Goal: Task Accomplishment & Management: Use online tool/utility

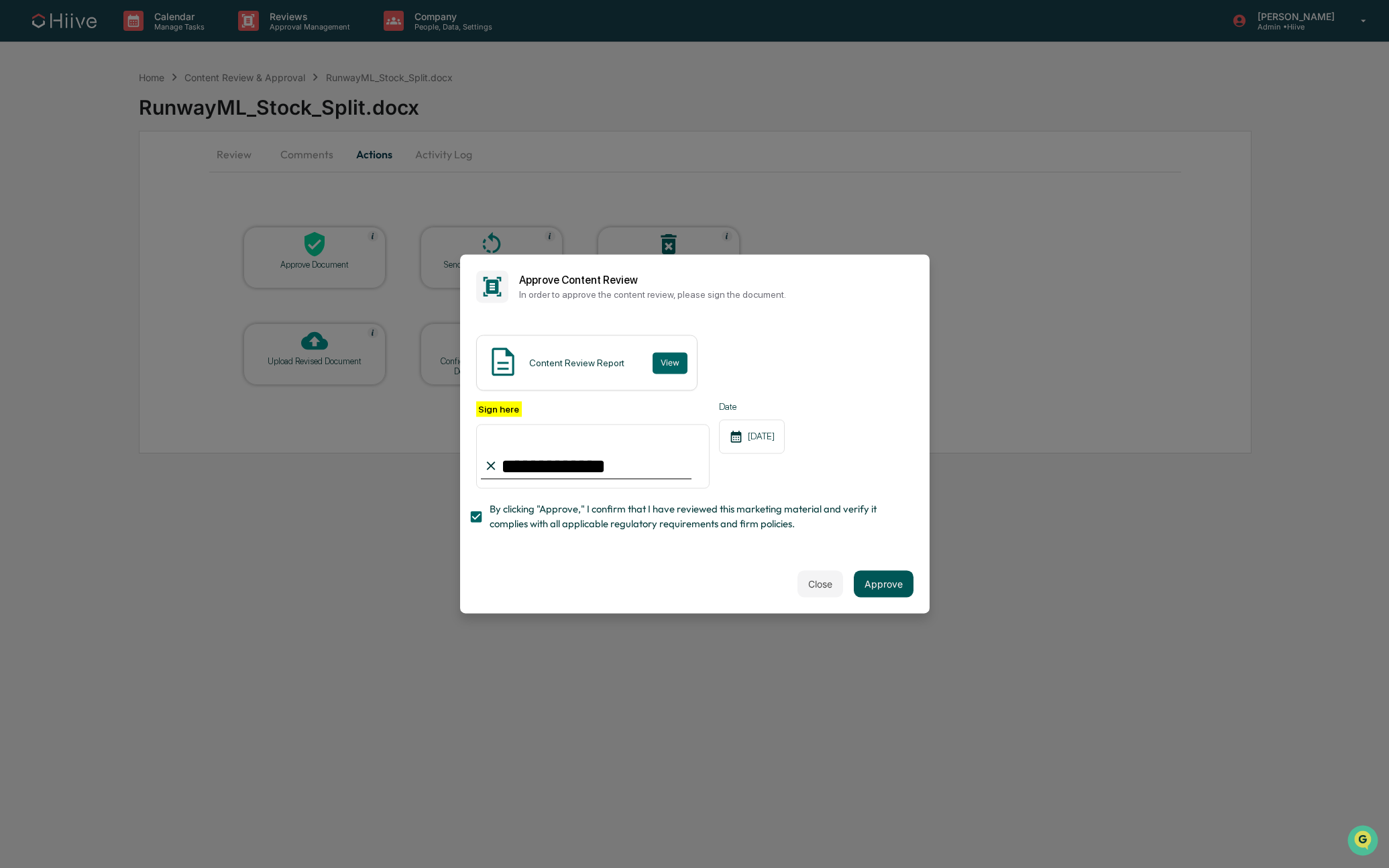
click at [876, 579] on button "Approve" at bounding box center [884, 584] width 60 height 27
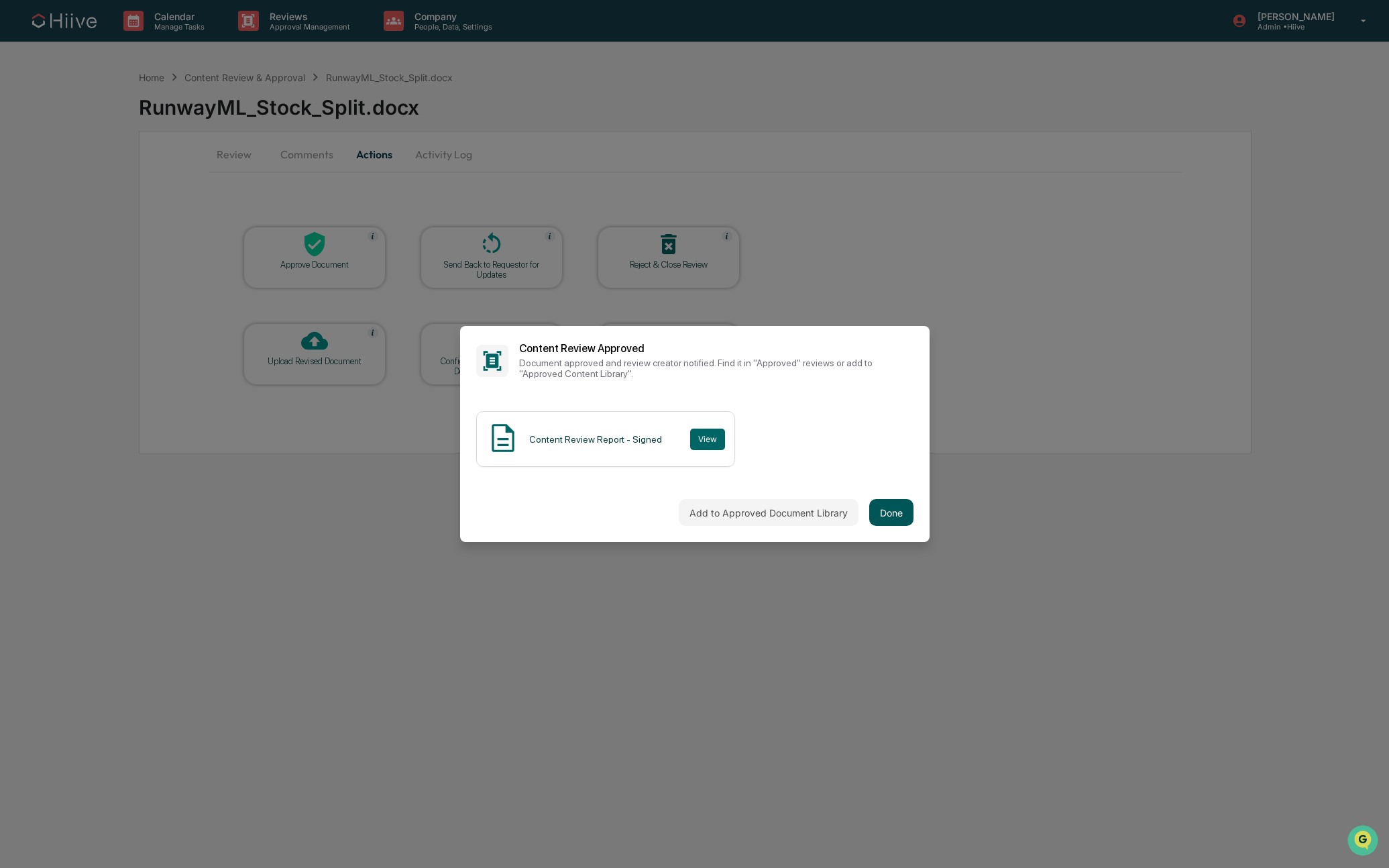
click at [873, 505] on button "Done" at bounding box center [891, 512] width 44 height 27
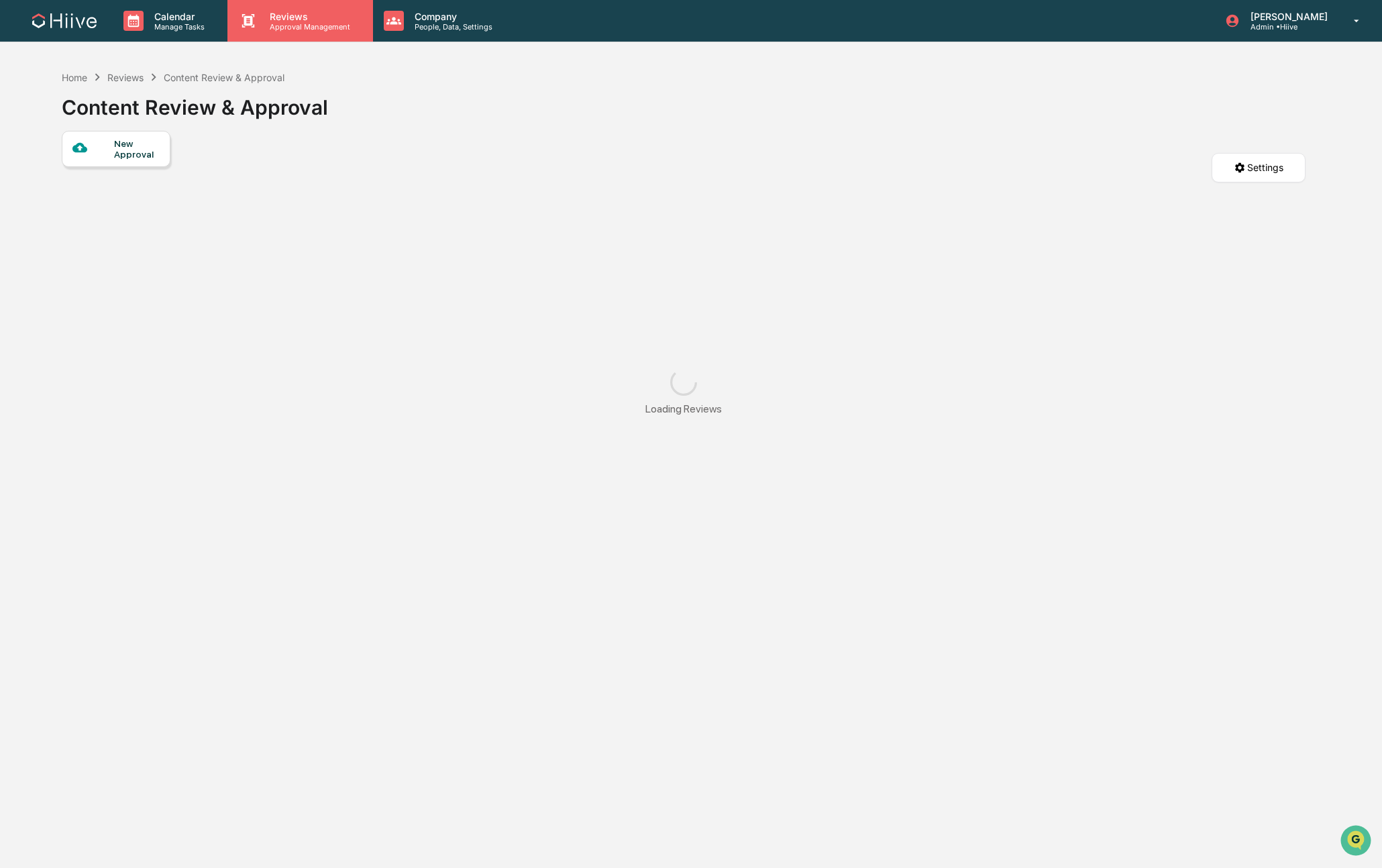
click at [275, 27] on p "Approval Management" at bounding box center [308, 27] width 98 height 9
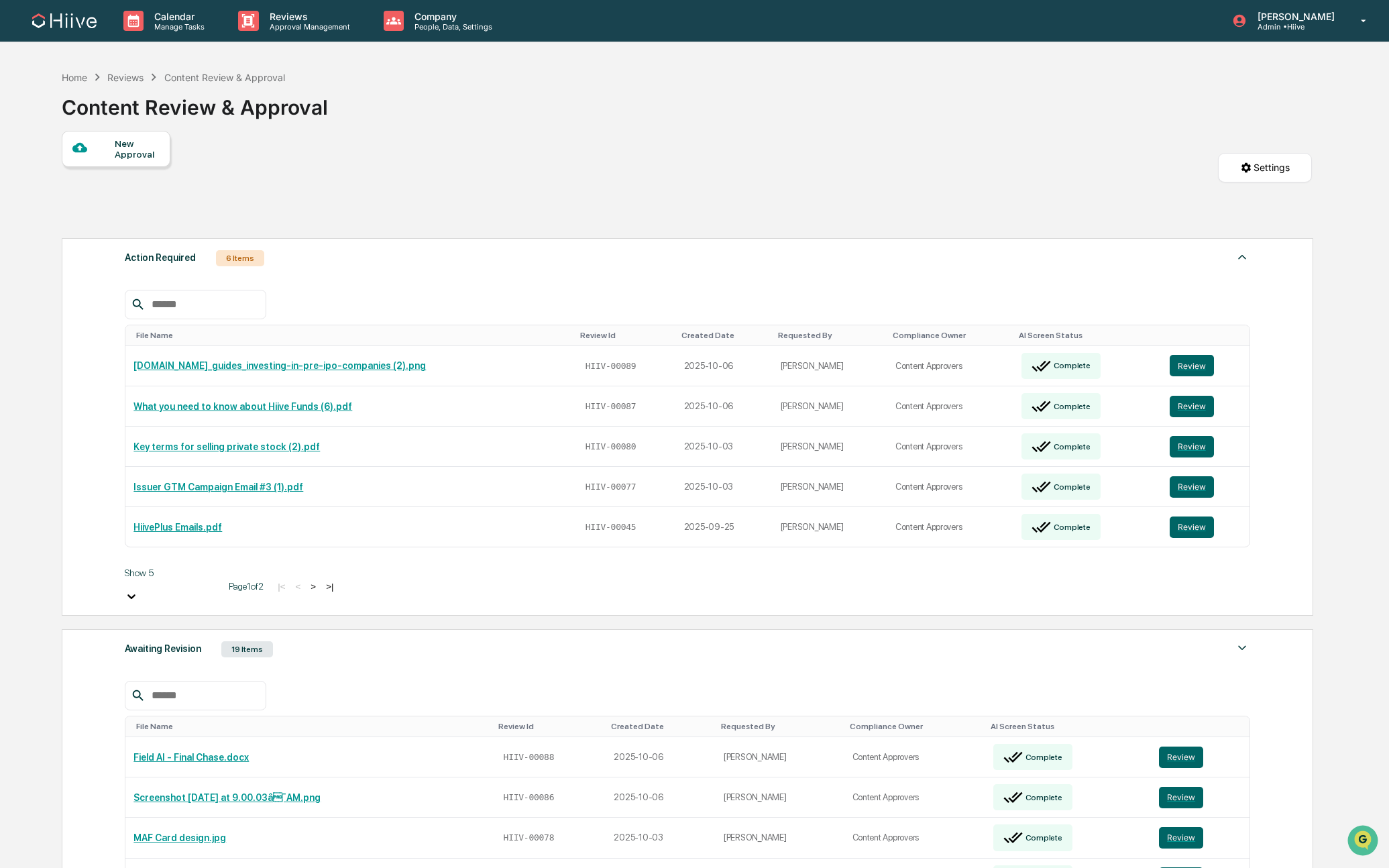
click at [1181, 365] on button "Review" at bounding box center [1186, 365] width 44 height 21
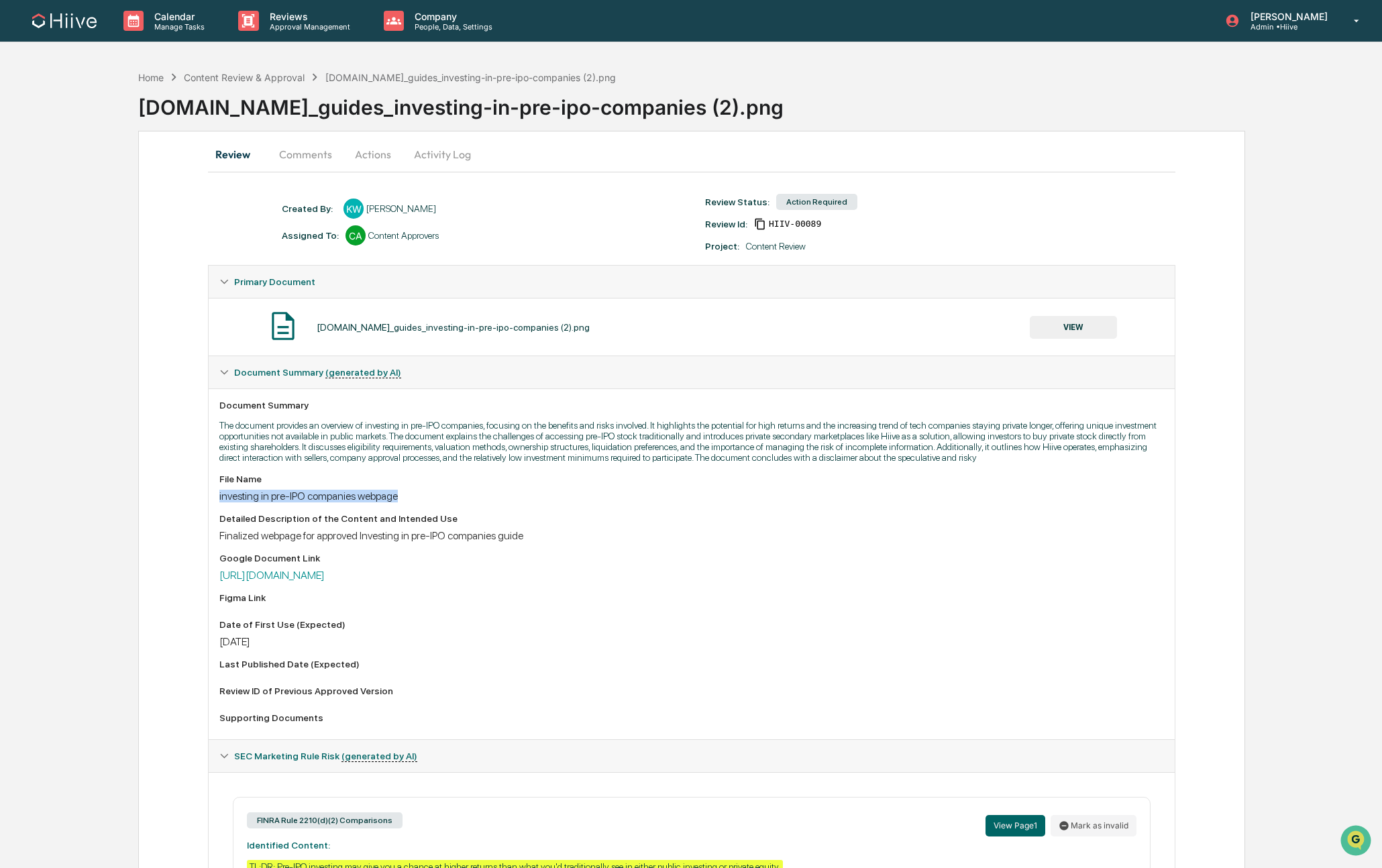
drag, startPoint x: 419, startPoint y: 513, endPoint x: 189, endPoint y: 513, distance: 230.0
click at [189, 513] on div "Review Comments Actions Activity Log Created By: ‎ ‎ KW [PERSON_NAME] Assigned …" at bounding box center [691, 665] width 1107 height 1071
copy div "investing in pre-IPO companies webpage"
click at [359, 156] on button "Actions" at bounding box center [373, 154] width 61 height 32
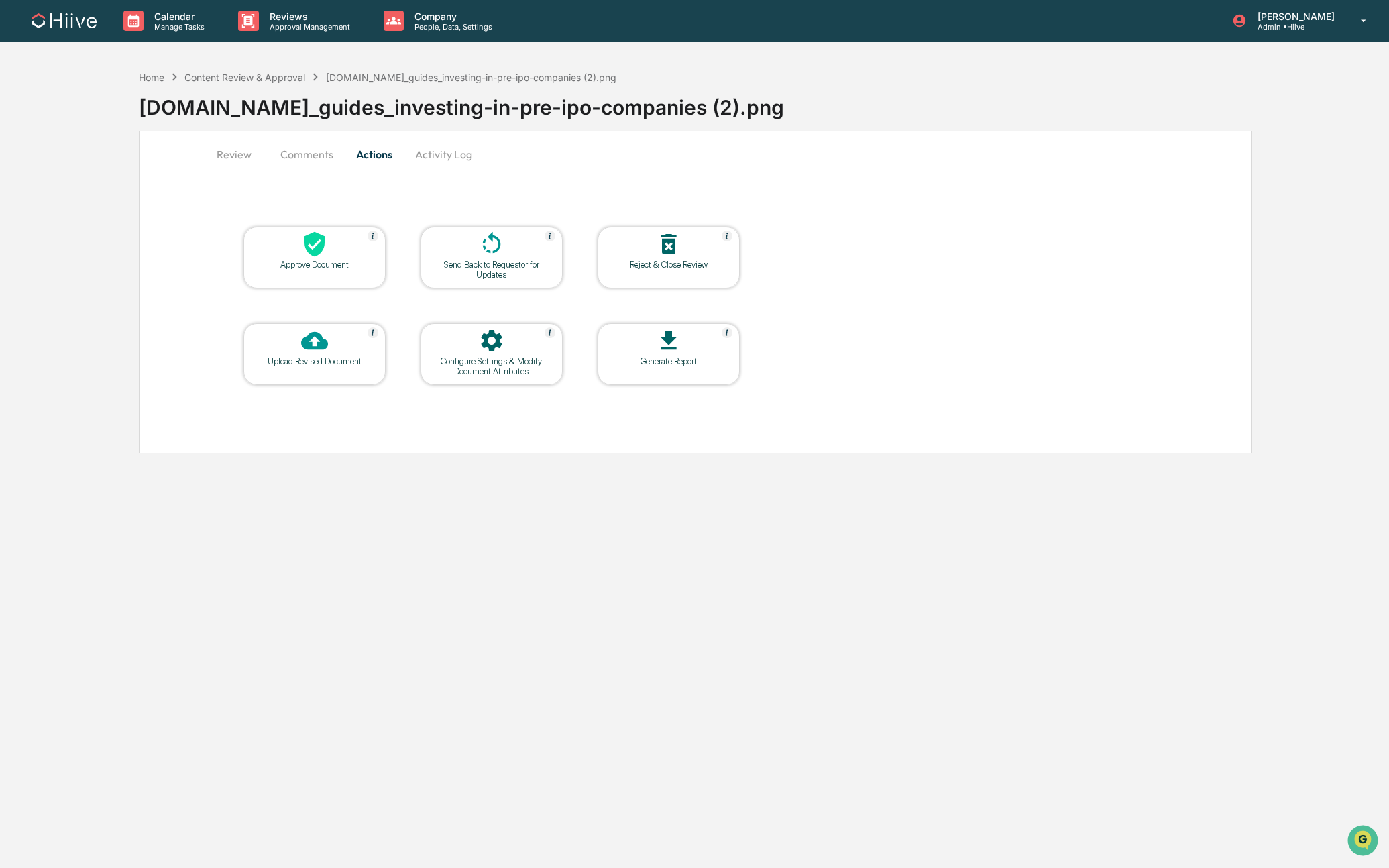
click at [450, 363] on div "Configure Settings & Modify Document Attributes" at bounding box center [492, 366] width 121 height 20
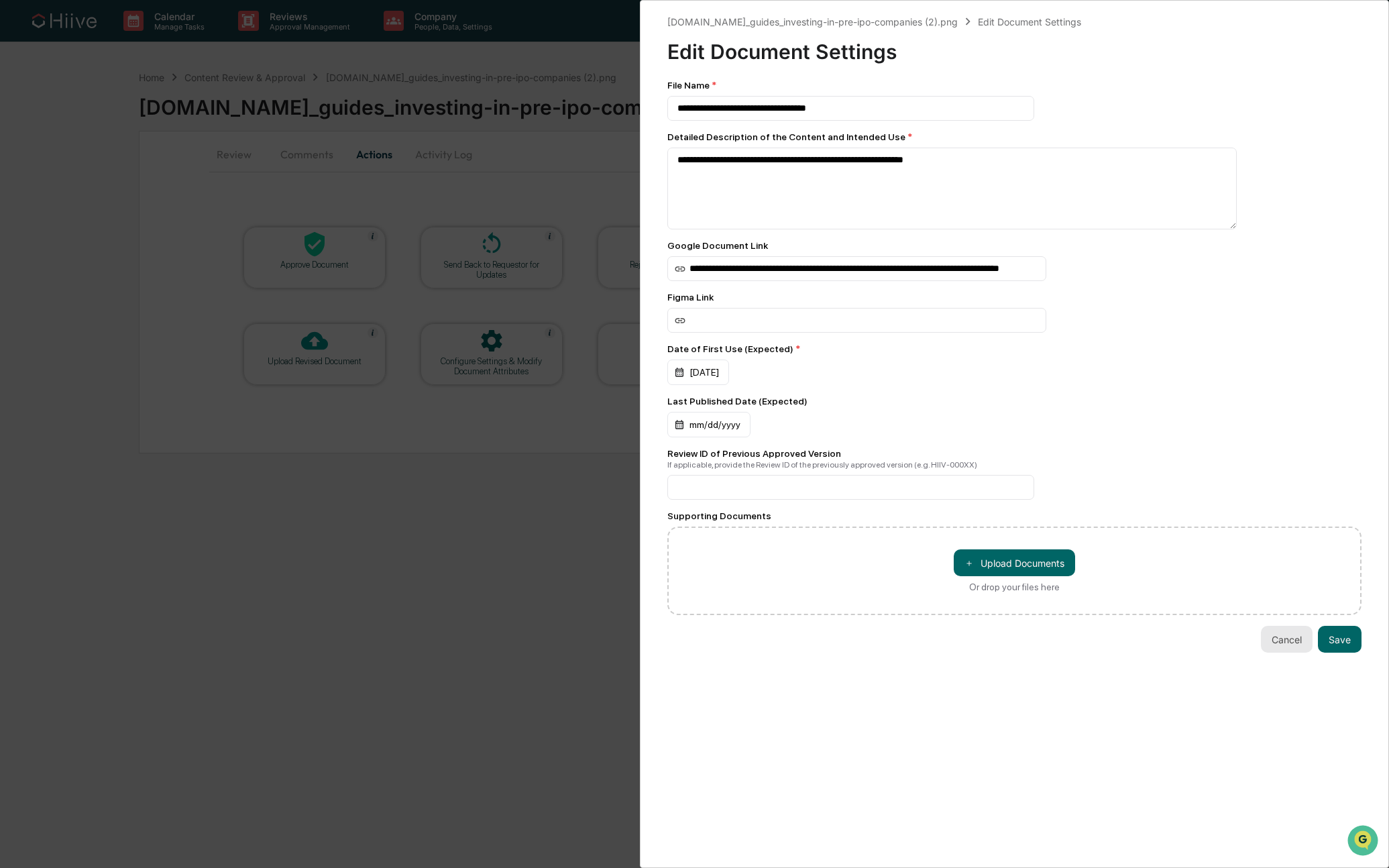
click at [1278, 640] on button "Cancel" at bounding box center [1287, 639] width 52 height 27
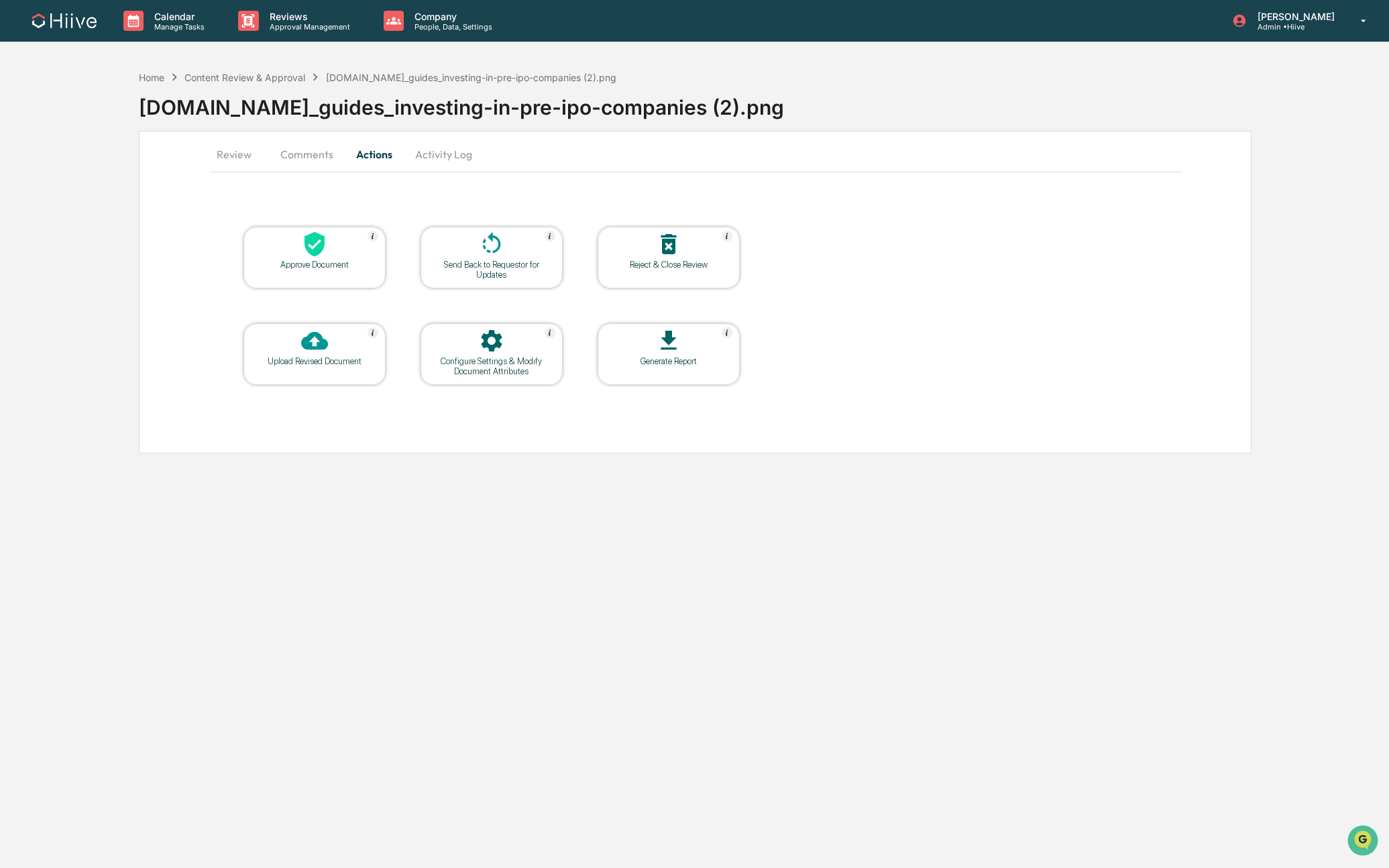
click at [304, 253] on icon at bounding box center [314, 244] width 27 height 27
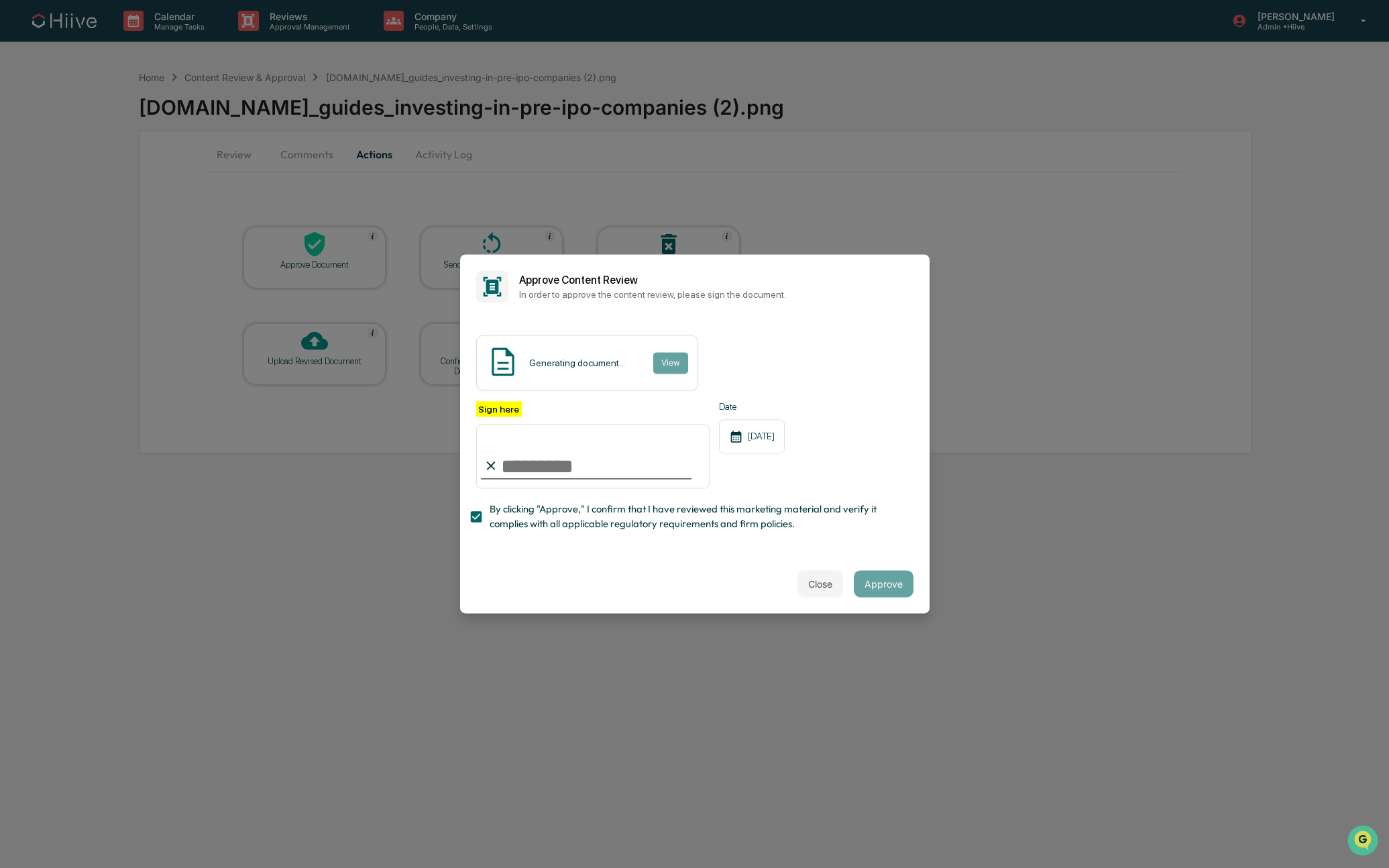
click at [697, 452] on input "Sign here" at bounding box center [593, 457] width 234 height 64
click at [0, 867] on com-1password-button at bounding box center [0, 868] width 0 height 0
click at [592, 481] on input "Sign here" at bounding box center [593, 457] width 234 height 64
type input "**********"
click at [897, 571] on button "Approve" at bounding box center [884, 584] width 60 height 27
